Goal: Task Accomplishment & Management: Complete application form

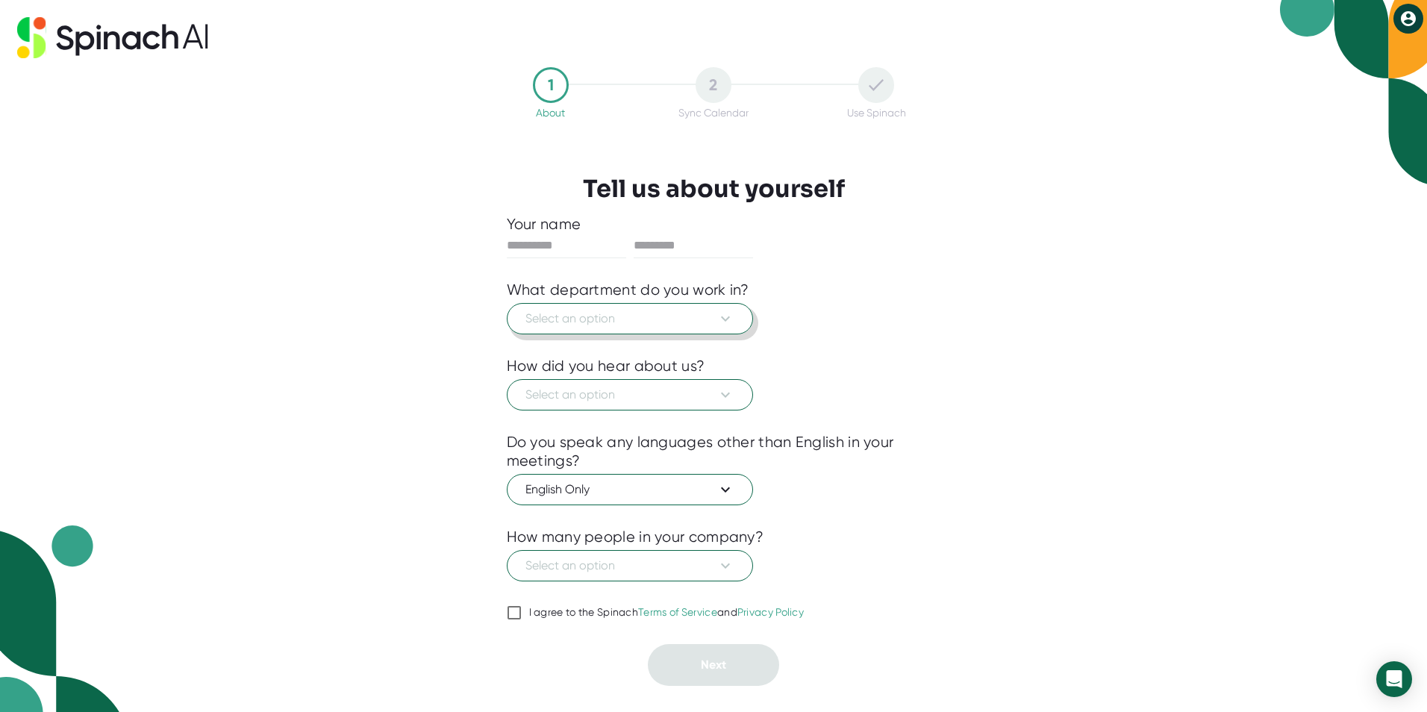
click at [658, 322] on span "Select an option" at bounding box center [629, 319] width 209 height 18
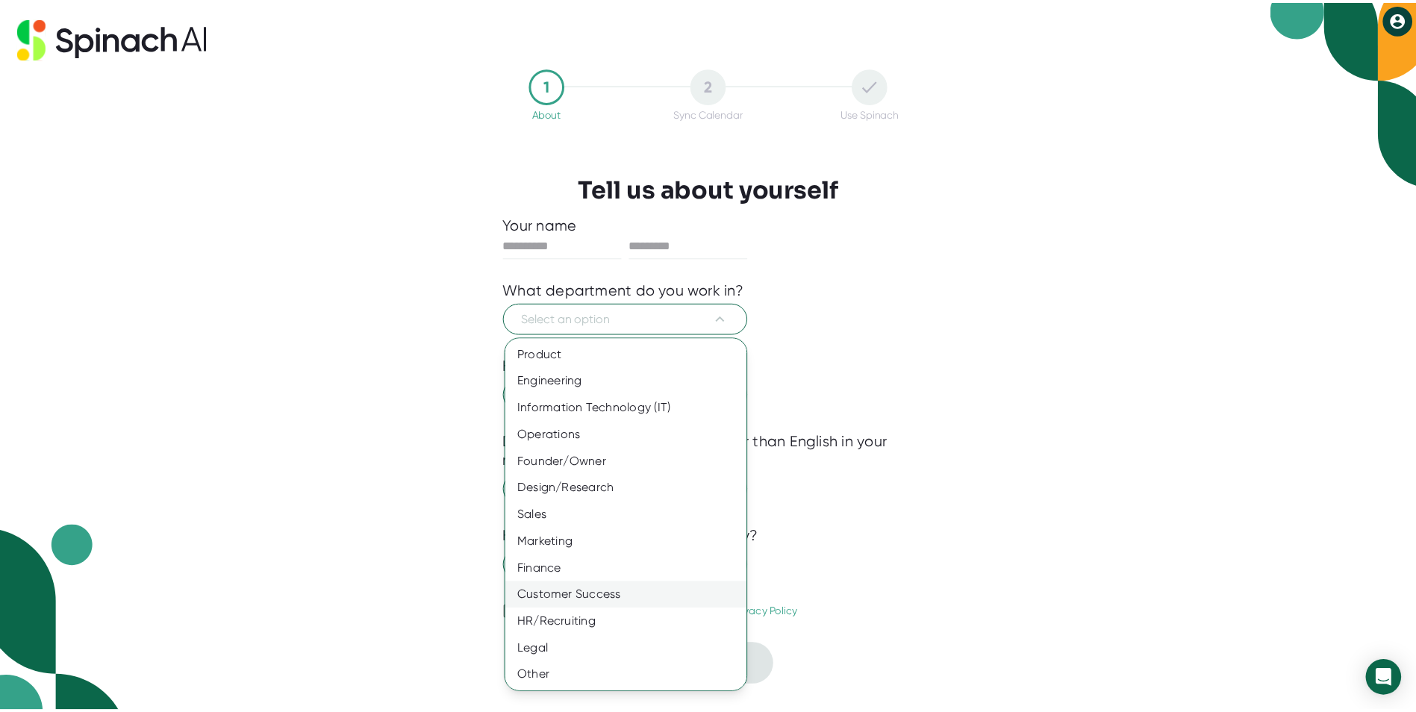
scroll to position [1, 0]
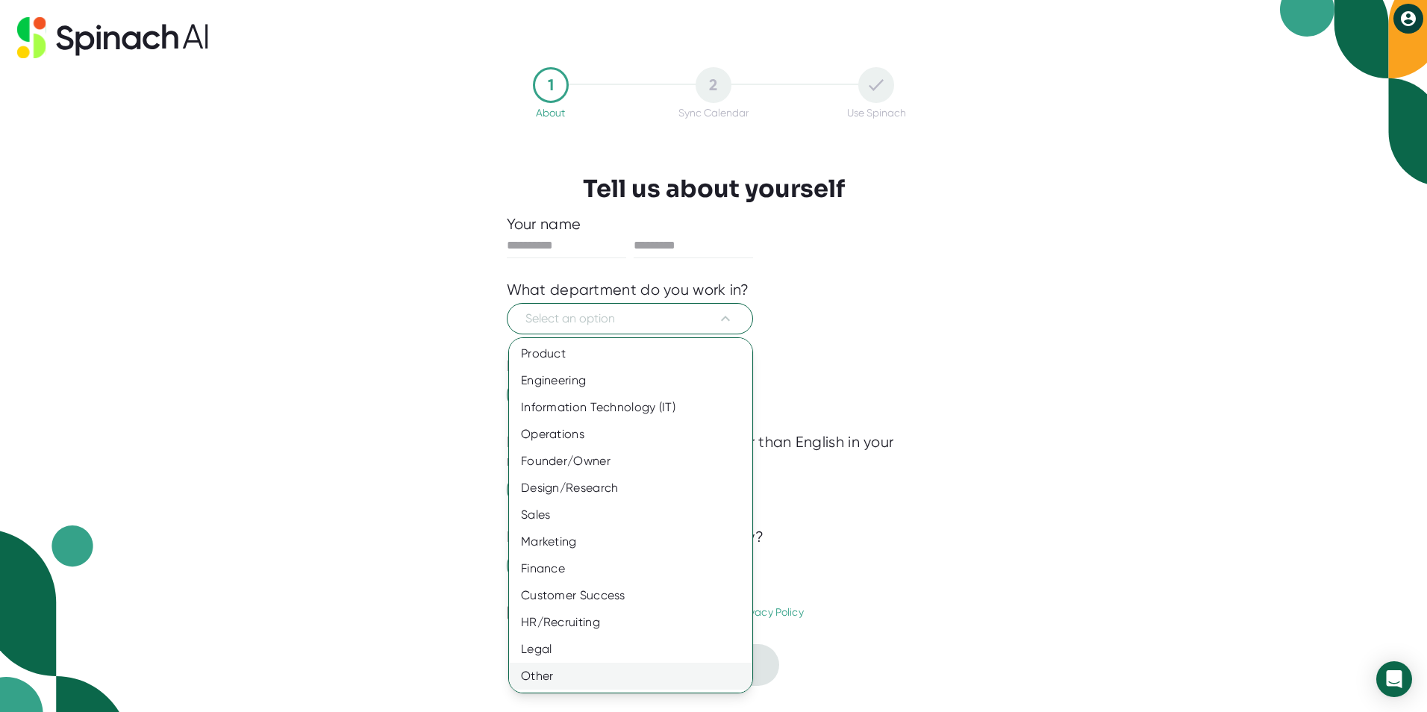
click at [592, 670] on div "Other" at bounding box center [636, 676] width 255 height 27
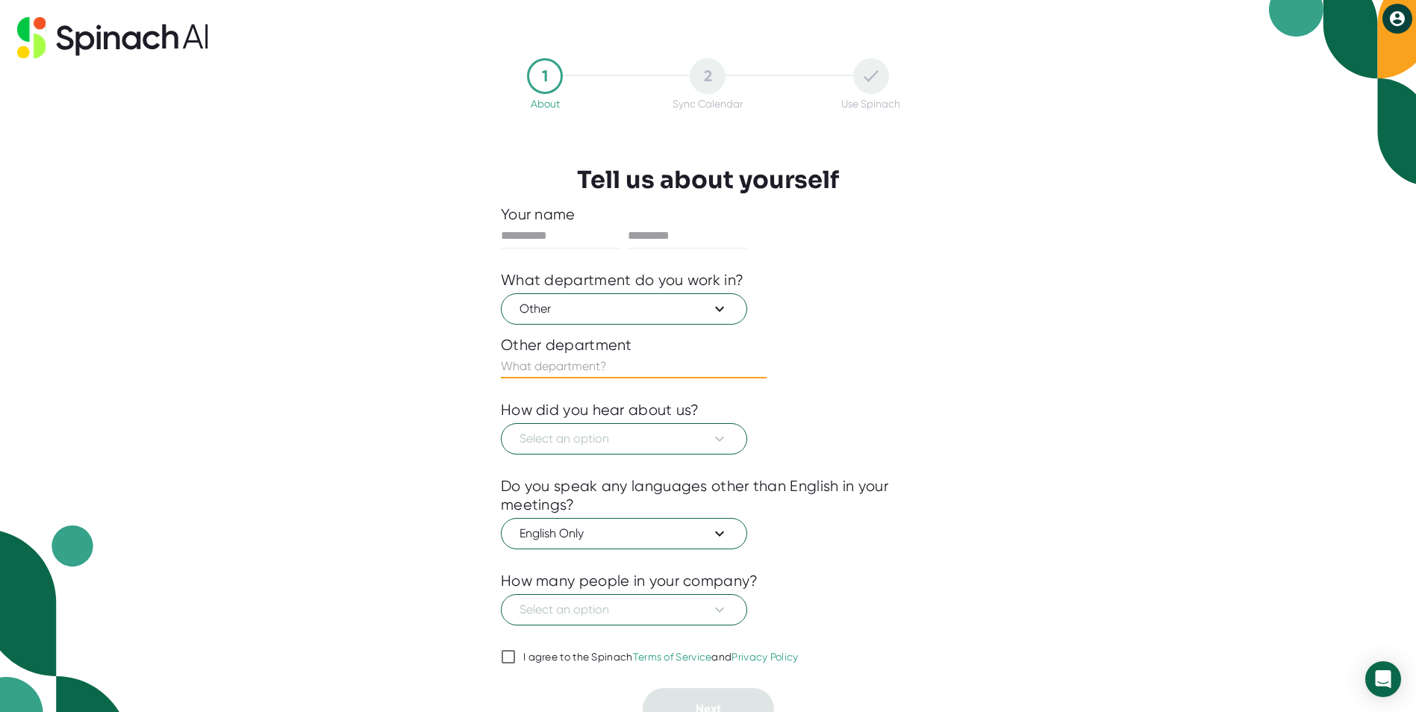
click at [628, 369] on input "text" at bounding box center [634, 367] width 266 height 24
type input "Professional Services"
